Goal: Information Seeking & Learning: Learn about a topic

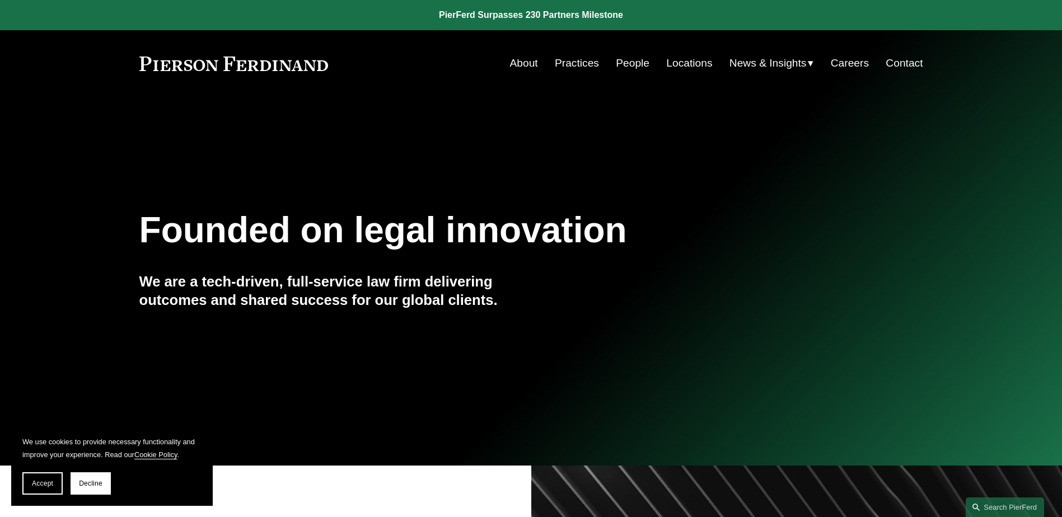
click at [566, 66] on link "Practices" at bounding box center [577, 63] width 44 height 21
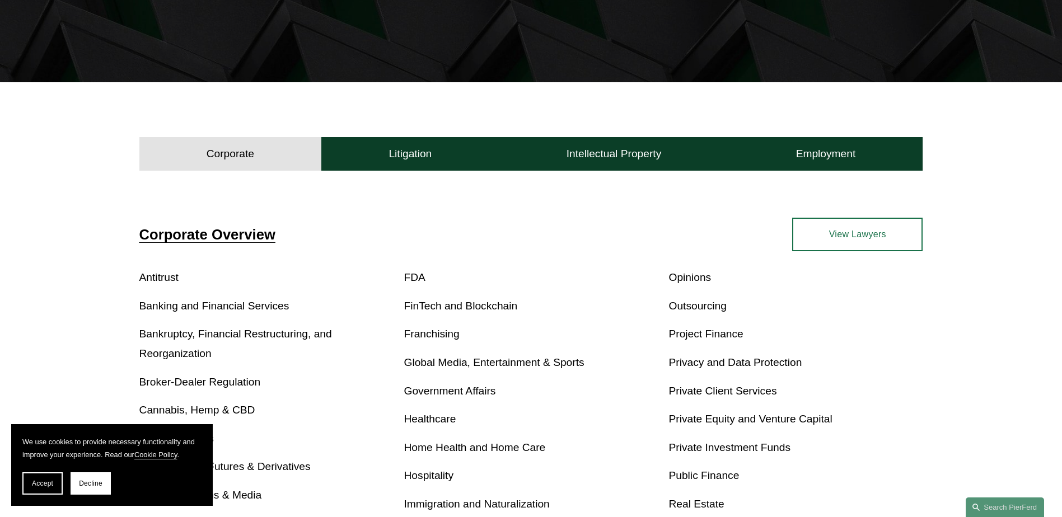
scroll to position [224, 0]
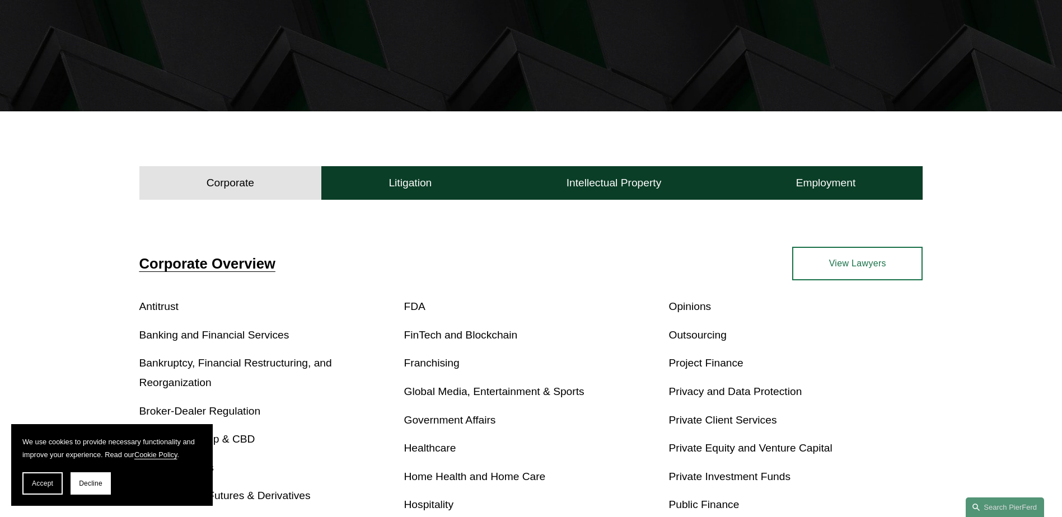
click at [256, 259] on span "Corporate Overview" at bounding box center [207, 264] width 136 height 16
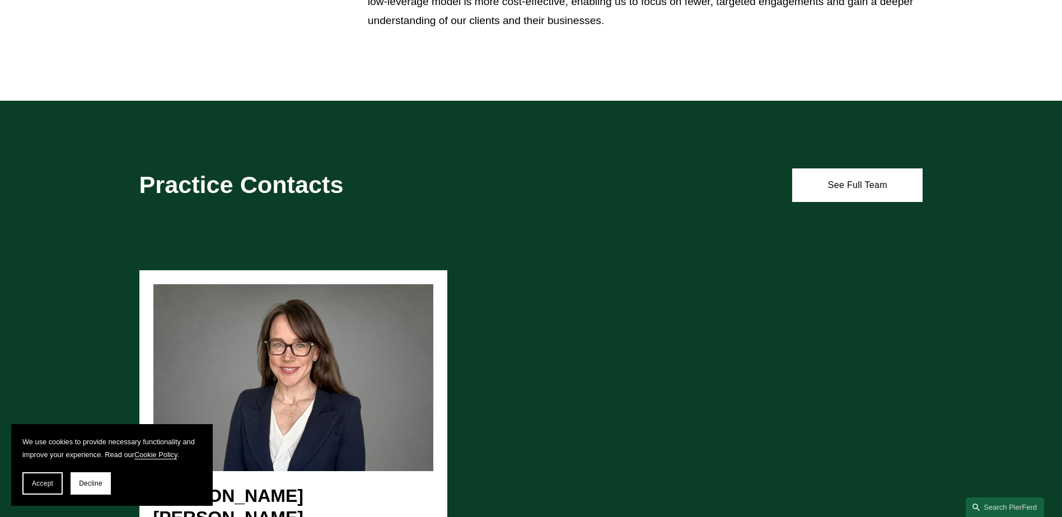
scroll to position [896, 0]
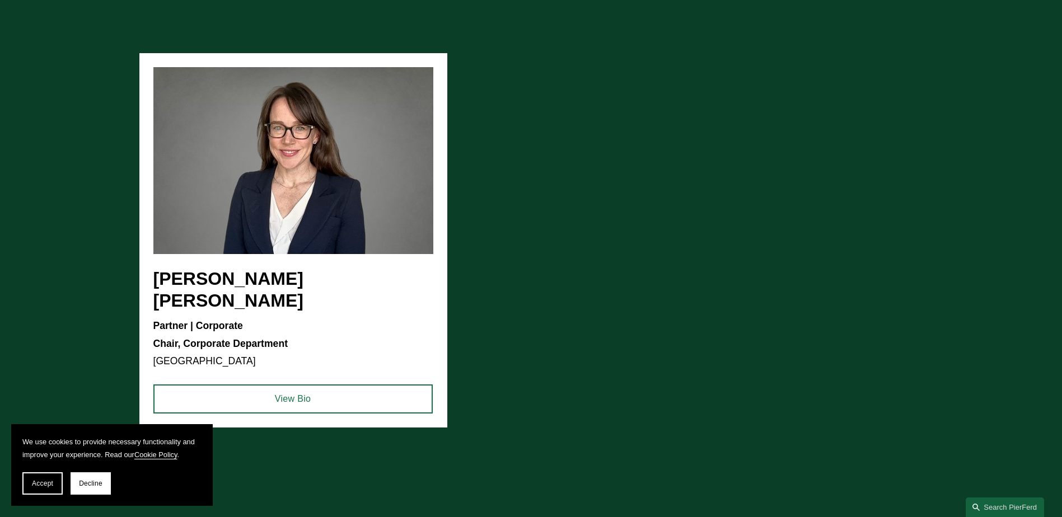
click at [658, 348] on ul "[PERSON_NAME] [PERSON_NAME] Partner | Corporate Chair, Corporate Department [GE…" at bounding box center [531, 240] width 784 height 375
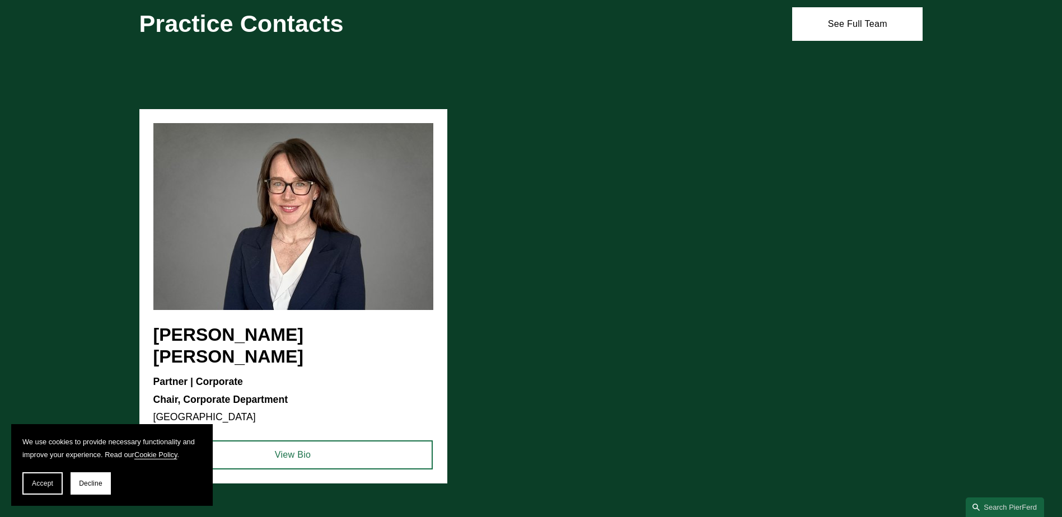
scroll to position [0, 0]
